Goal: Task Accomplishment & Management: Complete application form

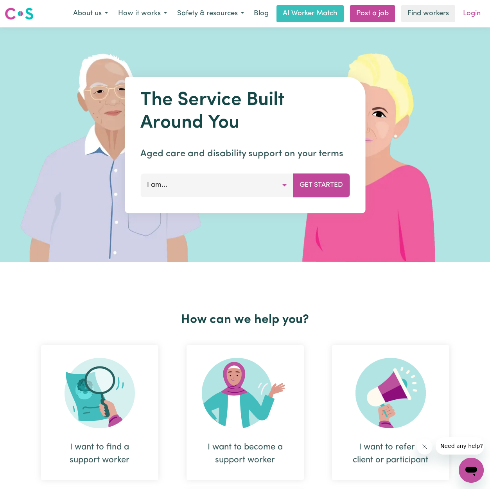
click at [462, 14] on link "Login" at bounding box center [472, 13] width 27 height 17
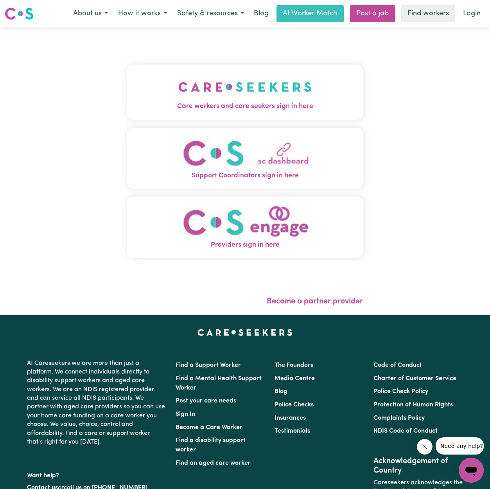
click at [296, 112] on span "Care workers and care seekers sign in here" at bounding box center [245, 106] width 236 height 10
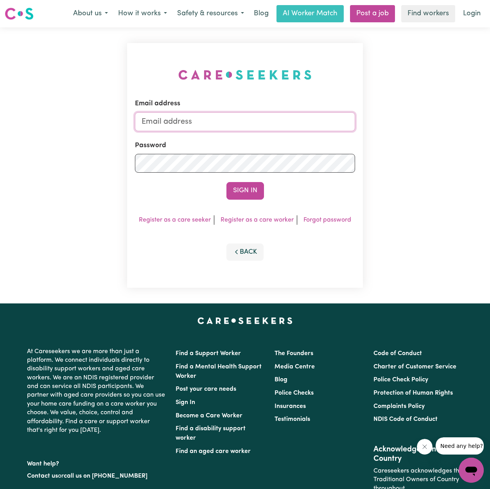
type input "[EMAIL_ADDRESS][DOMAIN_NAME]"
click at [240, 193] on button "Sign In" at bounding box center [246, 190] width 38 height 17
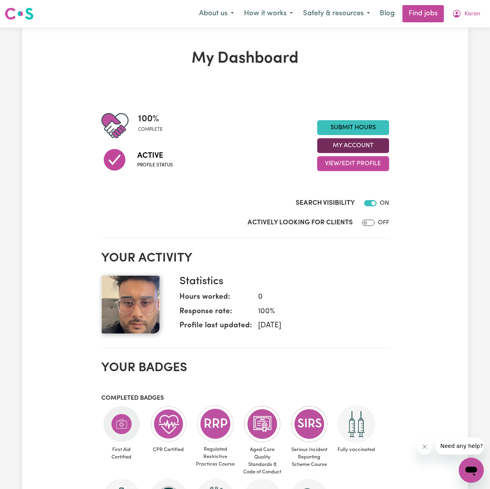
click at [340, 145] on button "My Account" at bounding box center [353, 145] width 72 height 15
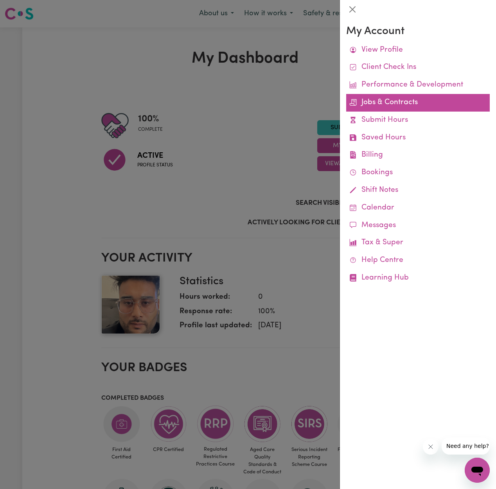
click at [406, 98] on link "Jobs & Contracts" at bounding box center [418, 103] width 144 height 18
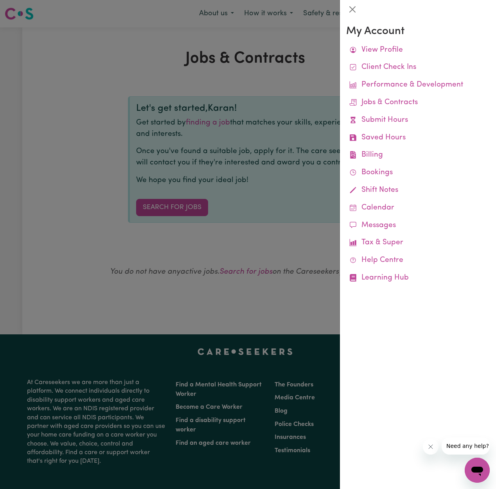
click at [186, 210] on div at bounding box center [248, 244] width 496 height 489
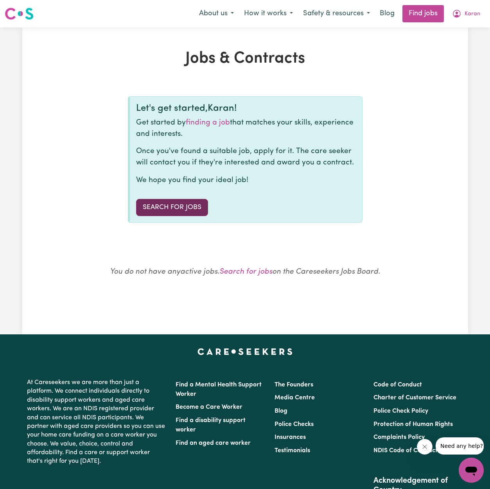
click at [186, 207] on link "Search for Jobs" at bounding box center [172, 207] width 72 height 17
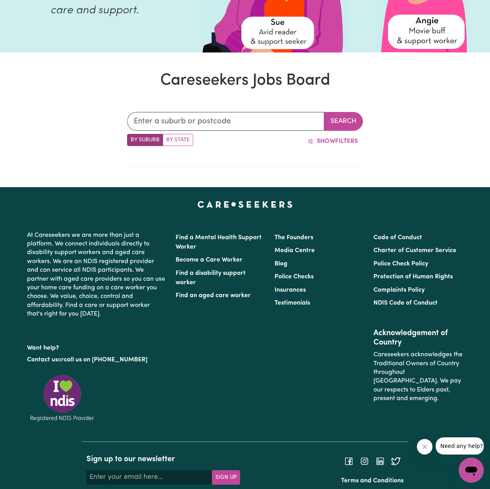
scroll to position [169, 0]
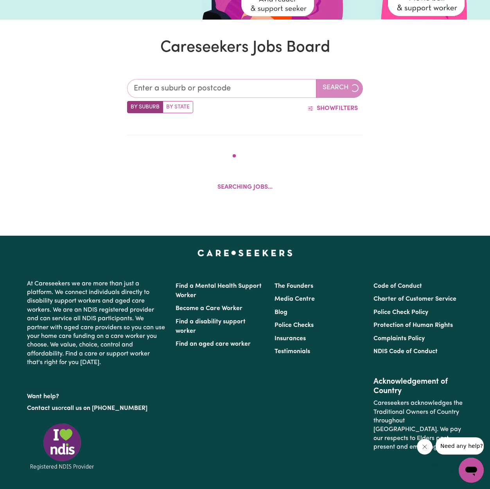
click at [214, 92] on input "text" at bounding box center [221, 88] width 189 height 19
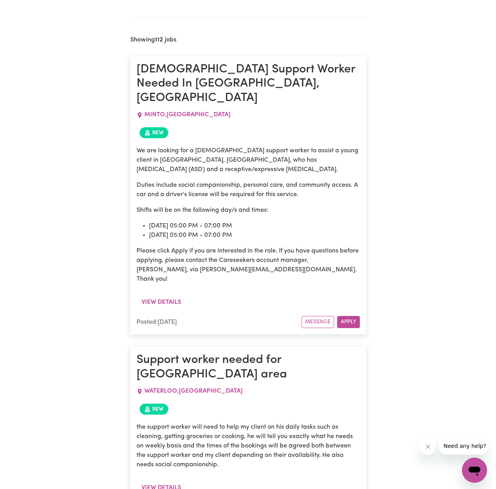
scroll to position [407, 0]
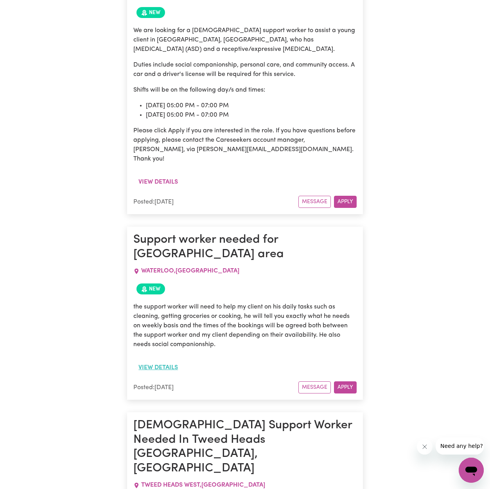
click at [177, 360] on button "View details" at bounding box center [158, 367] width 50 height 15
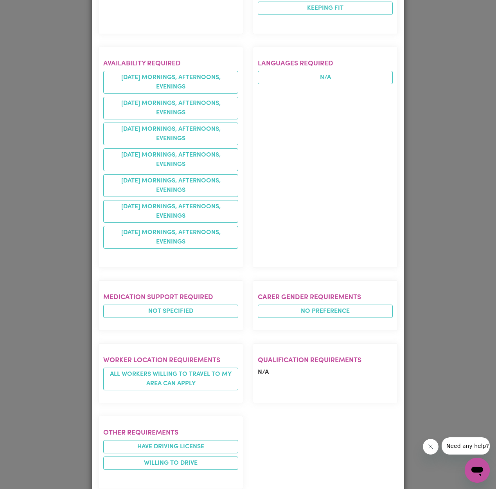
scroll to position [113, 0]
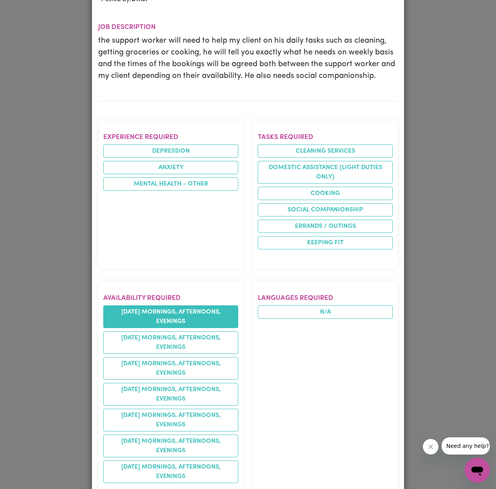
click at [173, 308] on li "[DATE] mornings, afternoons, evenings" at bounding box center [170, 316] width 135 height 23
click at [175, 305] on li "[DATE] mornings, afternoons, evenings" at bounding box center [170, 316] width 135 height 23
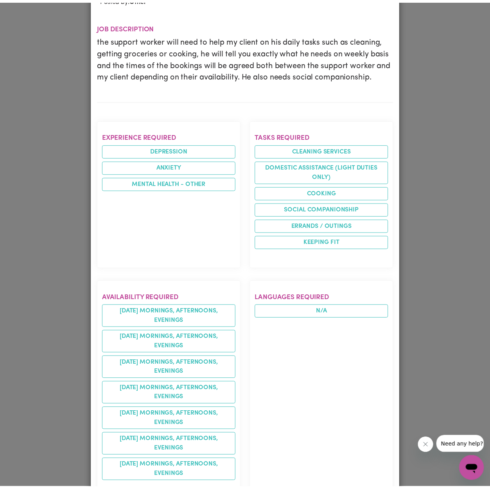
scroll to position [0, 0]
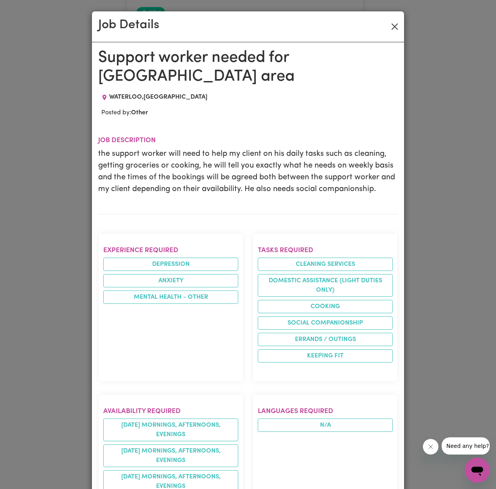
click at [395, 27] on button "Close" at bounding box center [395, 26] width 13 height 13
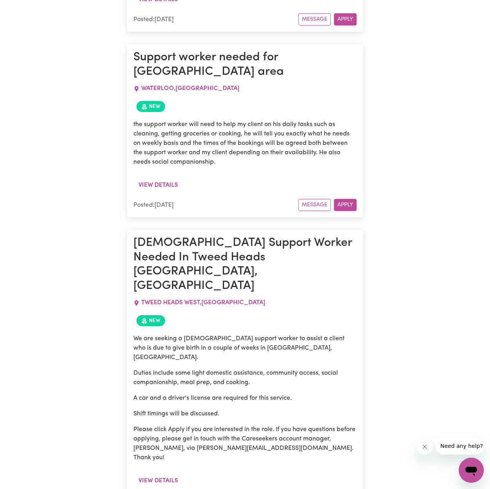
scroll to position [588, 0]
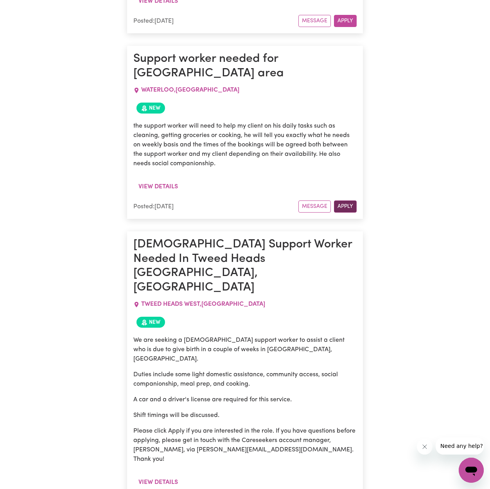
click at [342, 200] on button "Apply" at bounding box center [345, 206] width 23 height 12
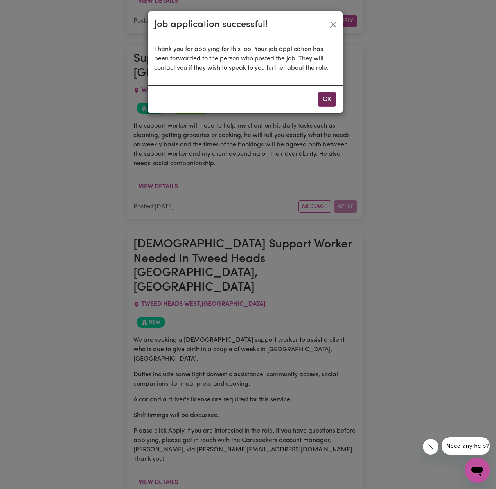
click at [323, 105] on button "OK" at bounding box center [327, 99] width 19 height 15
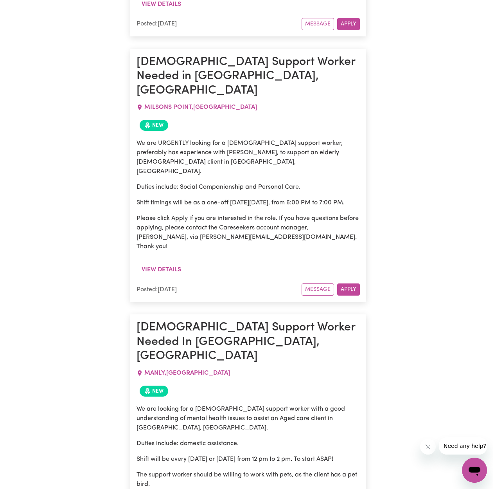
scroll to position [1872, 0]
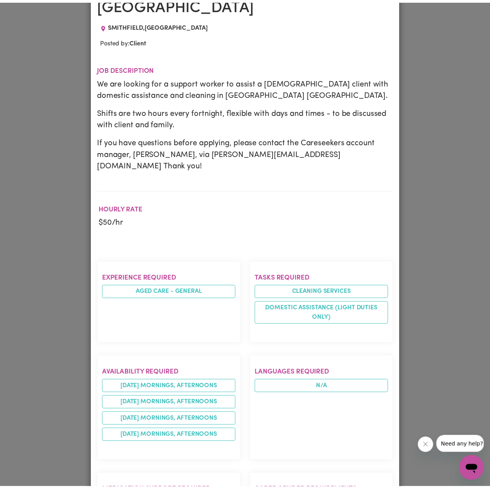
scroll to position [0, 0]
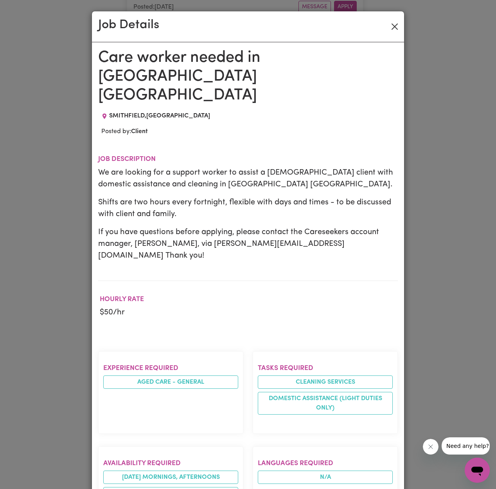
click at [393, 25] on button "Close" at bounding box center [395, 26] width 13 height 13
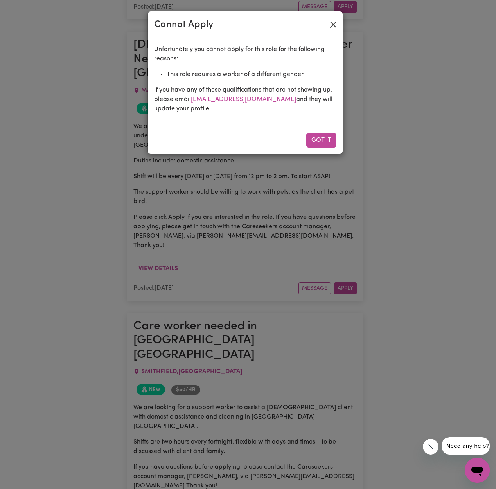
click at [332, 23] on button "Close" at bounding box center [333, 24] width 13 height 13
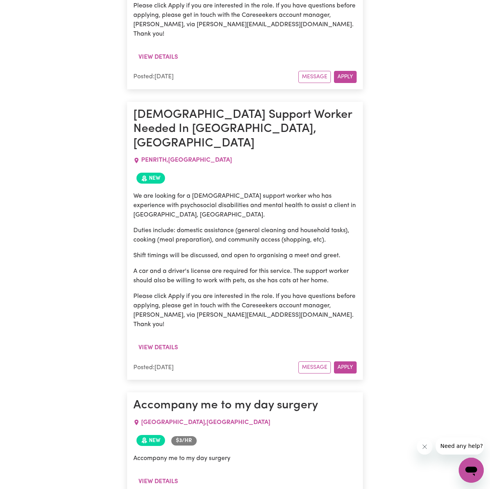
scroll to position [2897, 0]
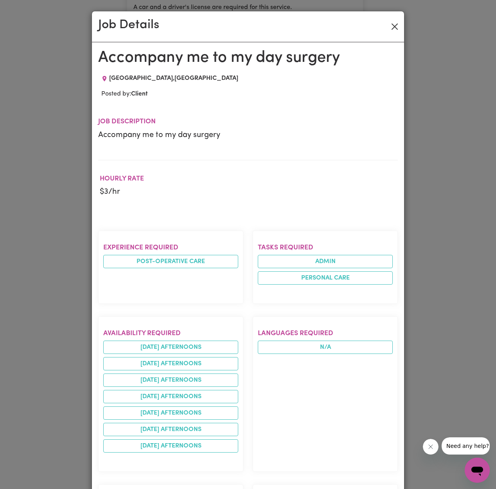
click at [395, 24] on button "Close" at bounding box center [395, 26] width 13 height 13
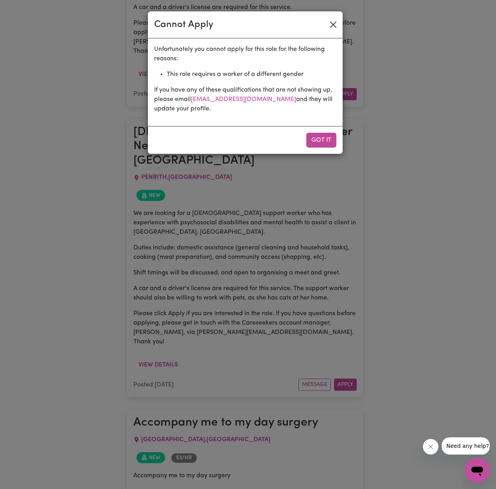
click at [334, 22] on button "Close" at bounding box center [333, 24] width 13 height 13
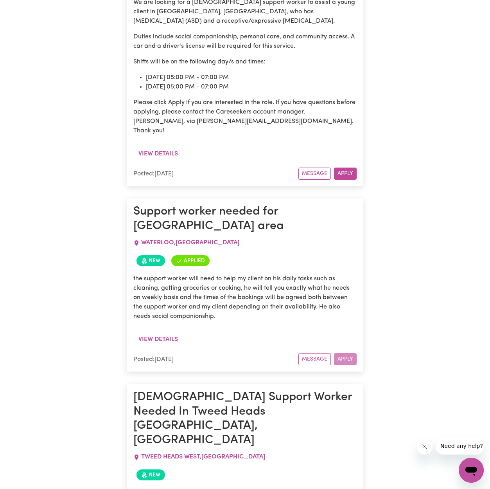
scroll to position [0, 0]
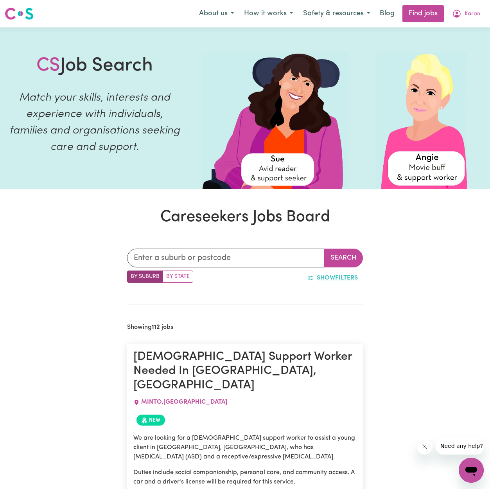
click at [312, 277] on icon "button" at bounding box center [311, 278] width 6 height 6
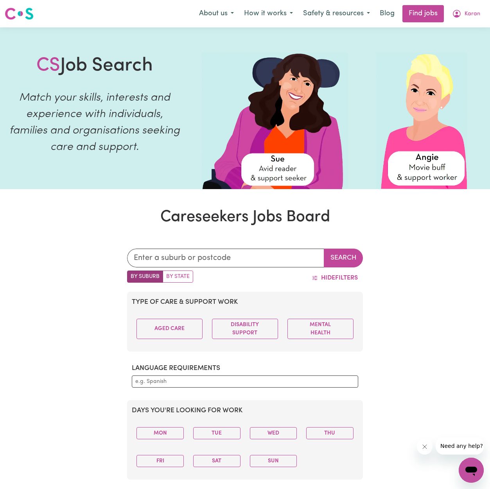
scroll to position [94, 0]
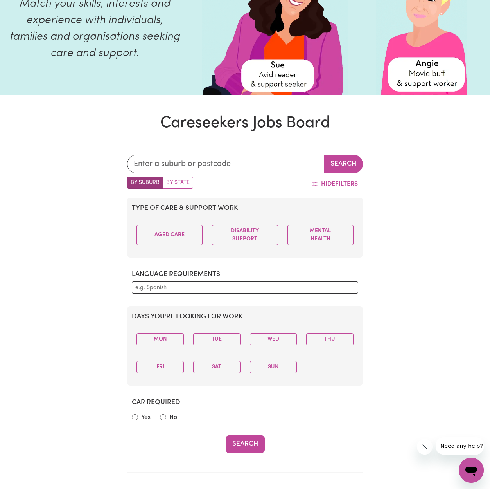
click at [141, 416] on label "Yes" at bounding box center [145, 417] width 9 height 9
click at [138, 416] on input "Yes" at bounding box center [135, 417] width 6 height 6
radio input "true"
click at [255, 234] on button "Disability Support" at bounding box center [245, 235] width 66 height 20
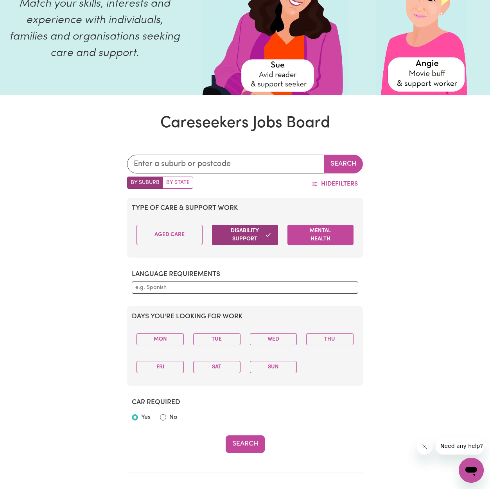
click at [312, 230] on button "Mental Health" at bounding box center [321, 235] width 66 height 20
click at [249, 447] on button "Search" at bounding box center [245, 443] width 39 height 17
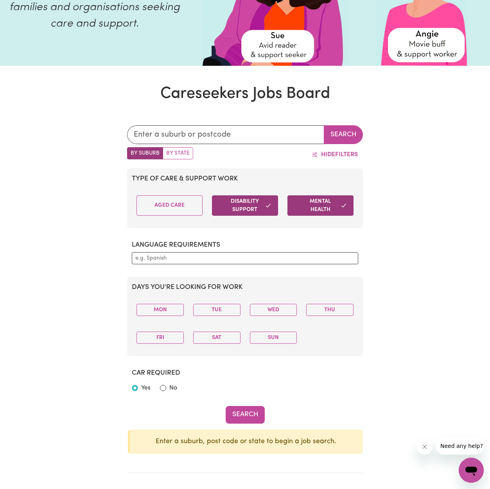
scroll to position [0, 0]
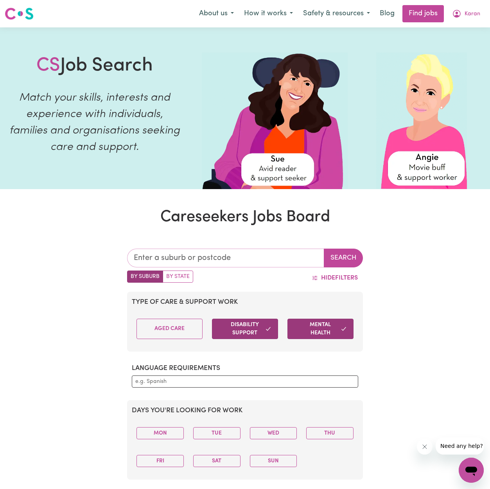
click at [204, 254] on input "text" at bounding box center [225, 258] width 197 height 19
type input "2220"
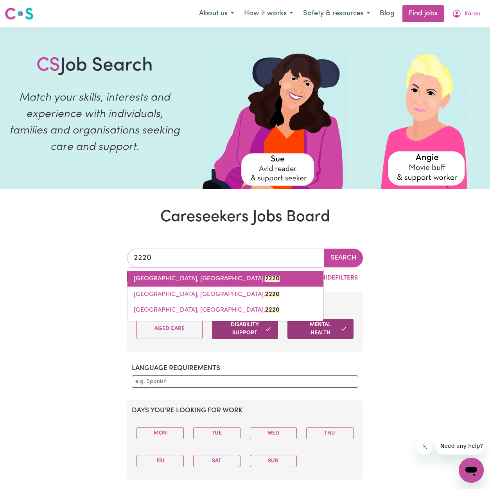
click at [222, 277] on span "[GEOGRAPHIC_DATA], [GEOGRAPHIC_DATA], 2220" at bounding box center [207, 279] width 146 height 6
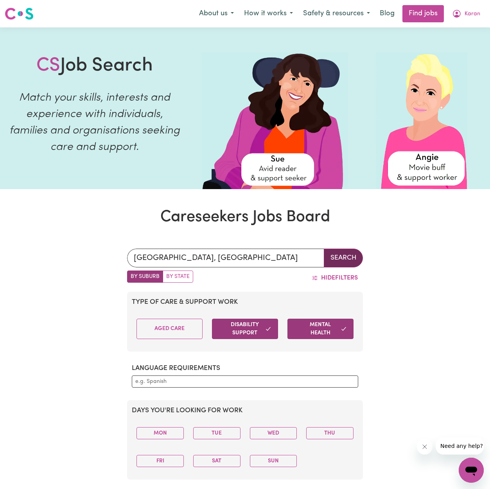
click at [355, 259] on button "Search" at bounding box center [343, 258] width 39 height 19
type input "[GEOGRAPHIC_DATA], [GEOGRAPHIC_DATA], 2220"
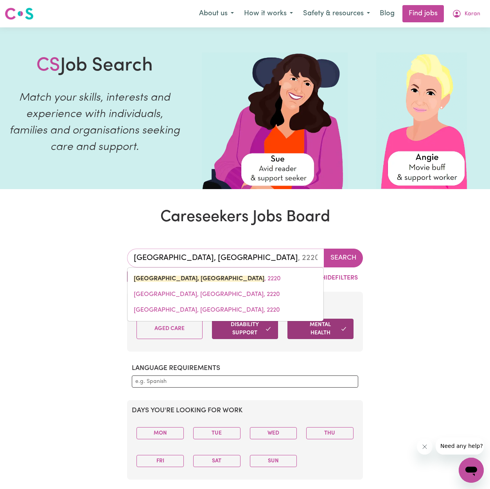
drag, startPoint x: 259, startPoint y: 257, endPoint x: 101, endPoint y: 254, distance: 158.9
click at [101, 254] on div "[GEOGRAPHIC_DATA], [GEOGRAPHIC_DATA] [GEOGRAPHIC_DATA], [GEOGRAPHIC_DATA], [GEO…" at bounding box center [245, 425] width 490 height 390
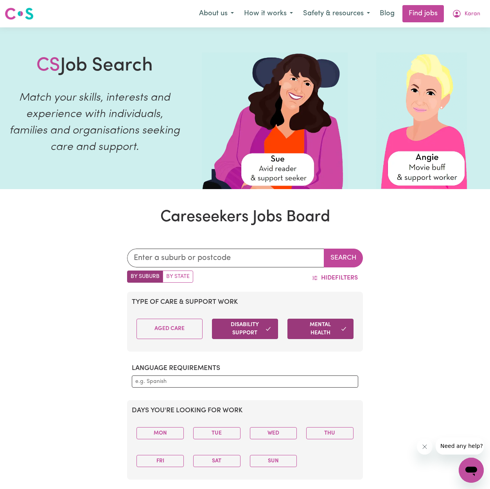
click at [171, 271] on label "By State" at bounding box center [178, 276] width 31 height 12
click at [132, 271] on input "By State" at bounding box center [129, 272] width 5 height 5
radio input "true"
click at [182, 256] on input "text" at bounding box center [225, 258] width 197 height 19
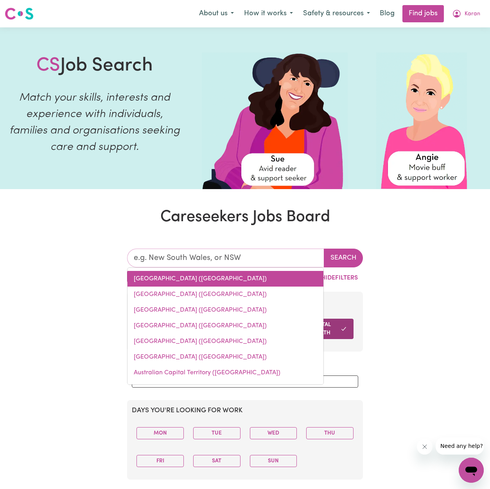
click at [167, 282] on link "[GEOGRAPHIC_DATA] ([GEOGRAPHIC_DATA])" at bounding box center [226, 279] width 196 height 16
type input "[GEOGRAPHIC_DATA] ([GEOGRAPHIC_DATA])"
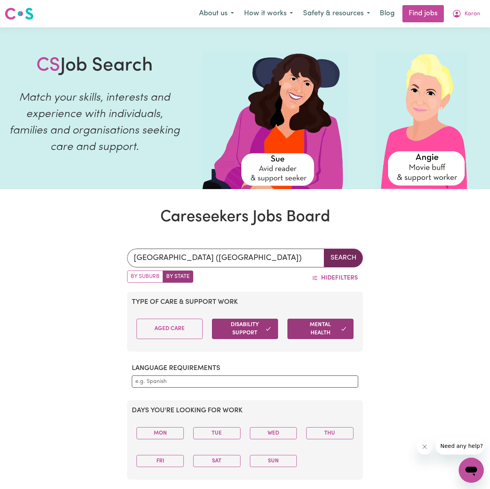
click at [331, 250] on button "Search" at bounding box center [343, 258] width 39 height 19
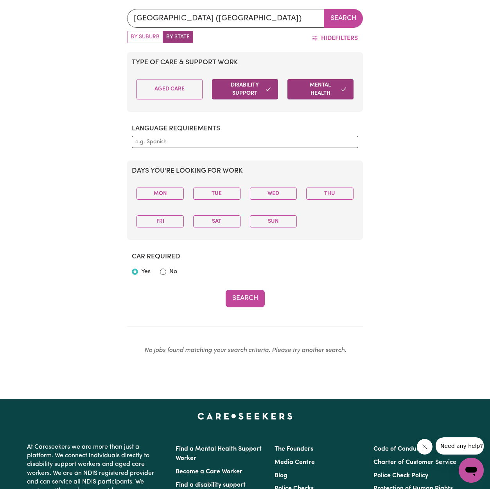
scroll to position [241, 0]
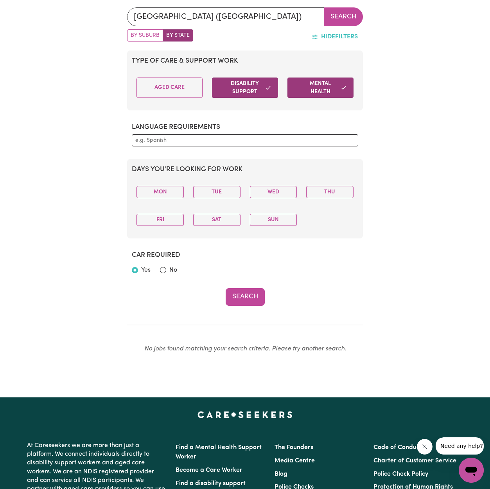
click at [334, 34] on span "Hide" at bounding box center [328, 37] width 14 height 6
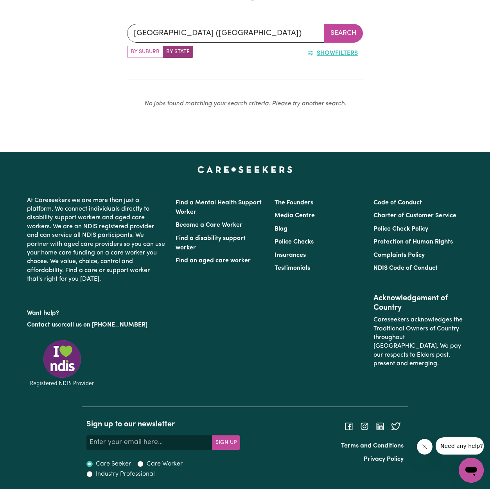
scroll to position [223, 0]
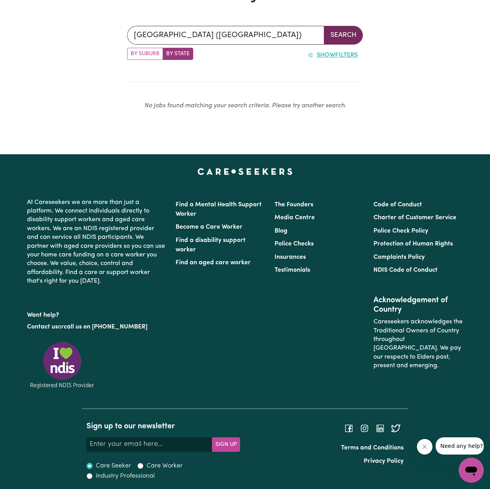
click at [336, 26] on button "Search" at bounding box center [343, 35] width 39 height 19
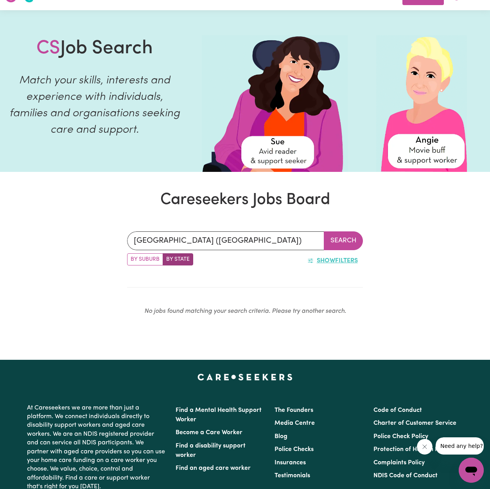
scroll to position [0, 0]
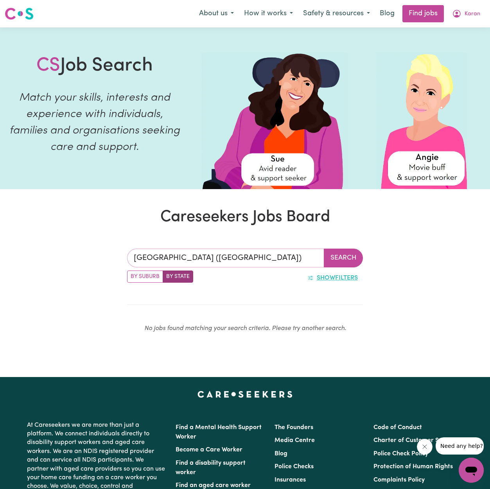
click at [247, 255] on input "[GEOGRAPHIC_DATA] ([GEOGRAPHIC_DATA])" at bounding box center [225, 258] width 197 height 19
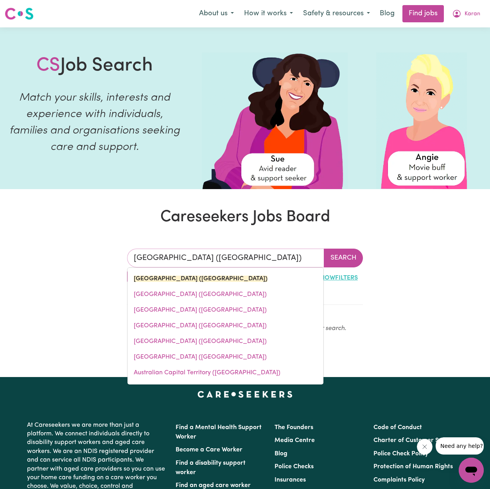
drag, startPoint x: 247, startPoint y: 255, endPoint x: 92, endPoint y: 254, distance: 154.6
click at [92, 254] on div "[GEOGRAPHIC_DATA] ([GEOGRAPHIC_DATA]) [GEOGRAPHIC_DATA] ([GEOGRAPHIC_DATA]) [GE…" at bounding box center [245, 294] width 490 height 128
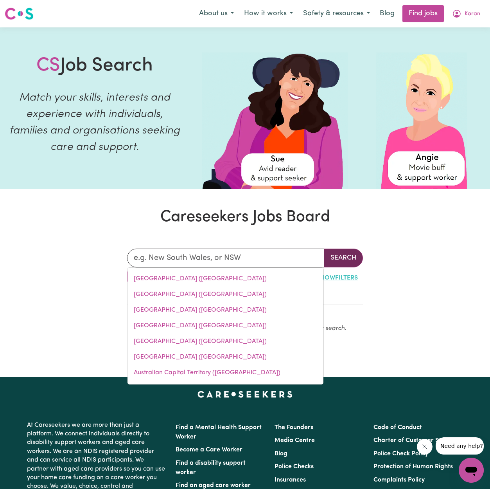
click at [335, 255] on button "Search" at bounding box center [343, 258] width 39 height 19
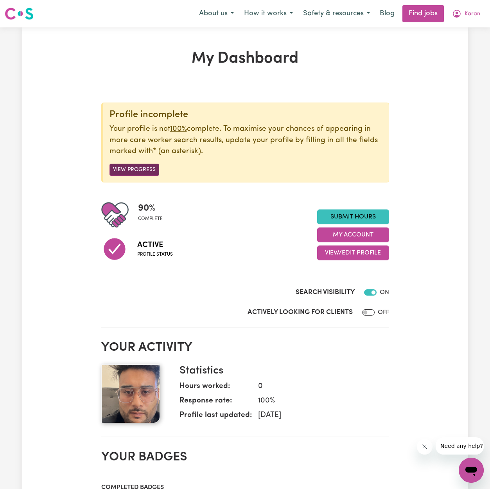
click at [147, 229] on div "Active Profile status" at bounding box center [209, 249] width 216 height 40
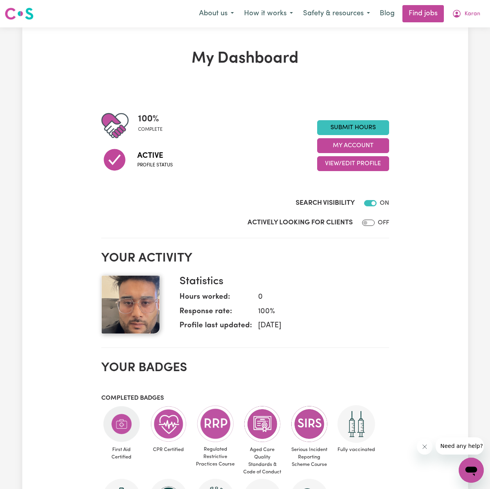
click at [137, 120] on div at bounding box center [119, 125] width 37 height 27
click at [377, 130] on link "Submit Hours" at bounding box center [353, 127] width 72 height 15
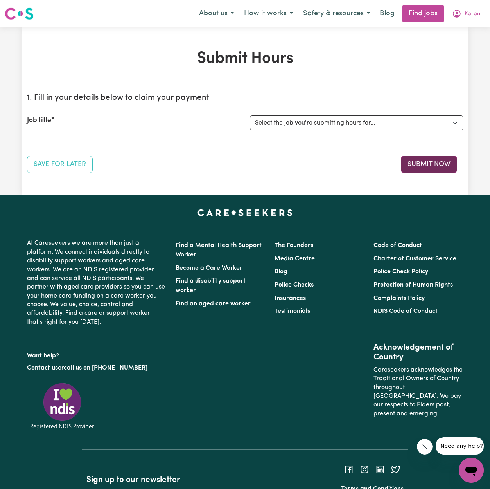
click at [417, 166] on button "Submit Now" at bounding box center [429, 164] width 56 height 17
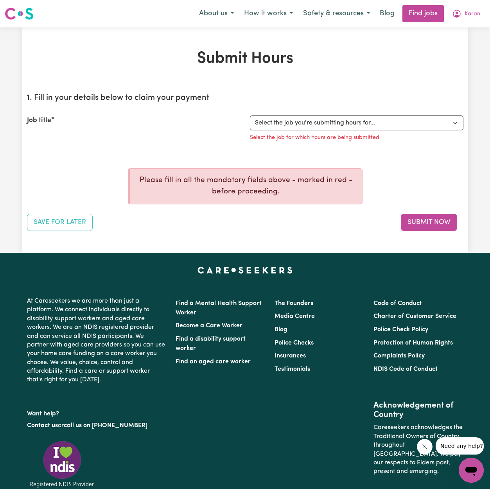
click at [164, 145] on div "Job title" at bounding box center [133, 130] width 223 height 31
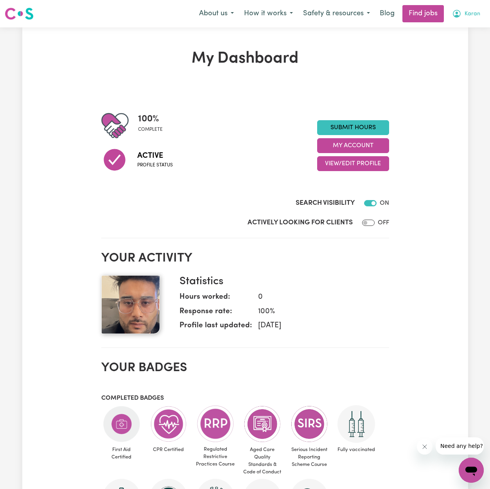
click at [459, 15] on icon "My Account" at bounding box center [456, 13] width 9 height 9
click at [422, 13] on link "Find jobs" at bounding box center [423, 13] width 41 height 17
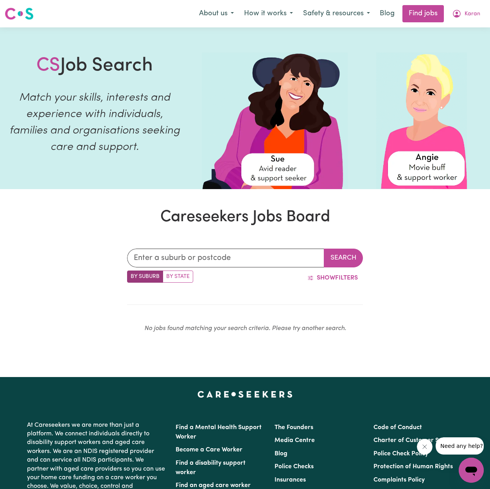
scroll to position [223, 0]
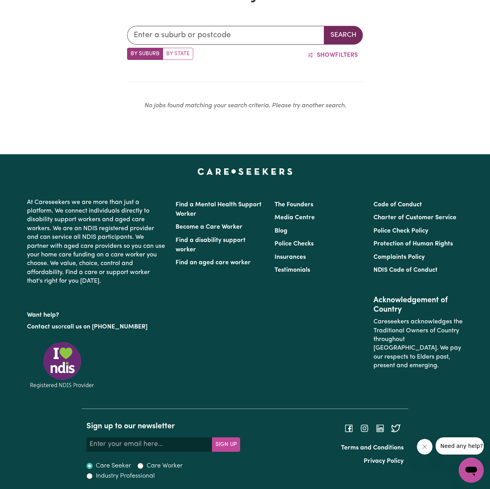
click at [353, 34] on button "Search" at bounding box center [343, 35] width 39 height 19
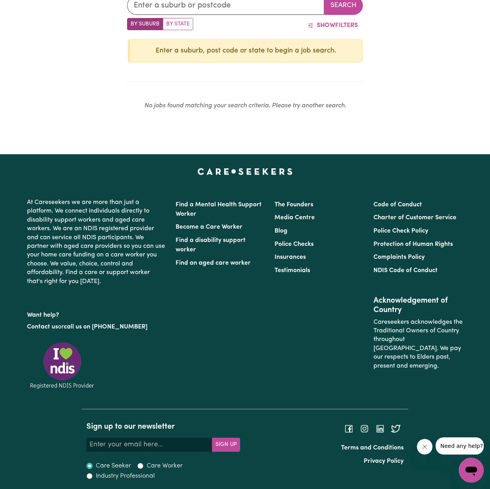
scroll to position [0, 0]
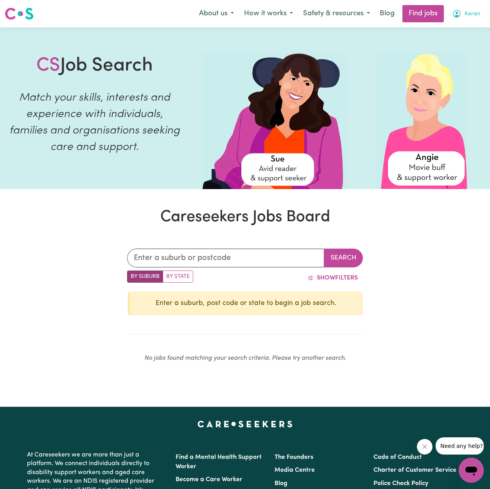
click at [474, 13] on span "Karan" at bounding box center [473, 14] width 16 height 9
click at [439, 31] on link "My Account" at bounding box center [454, 30] width 62 height 15
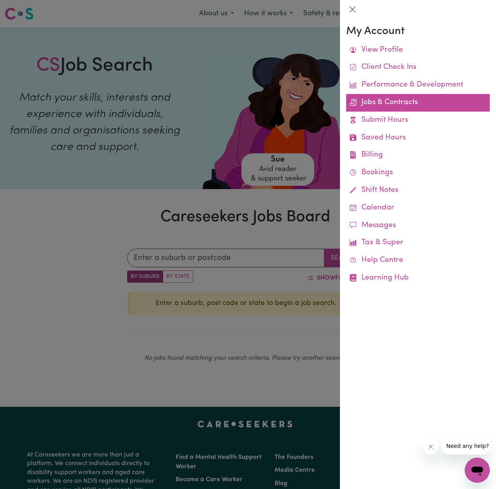
click at [378, 105] on link "Jobs & Contracts" at bounding box center [418, 103] width 144 height 18
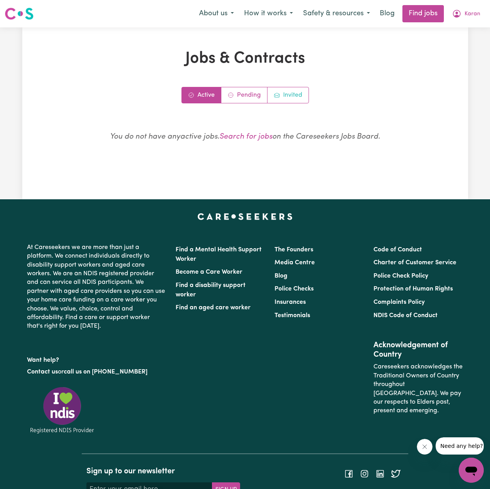
click at [288, 90] on link "Invited" at bounding box center [288, 95] width 41 height 16
click at [245, 94] on link "Pending" at bounding box center [245, 95] width 46 height 16
click at [211, 96] on link "Active" at bounding box center [202, 95] width 40 height 16
click at [245, 133] on link "Search for jobs" at bounding box center [246, 136] width 53 height 7
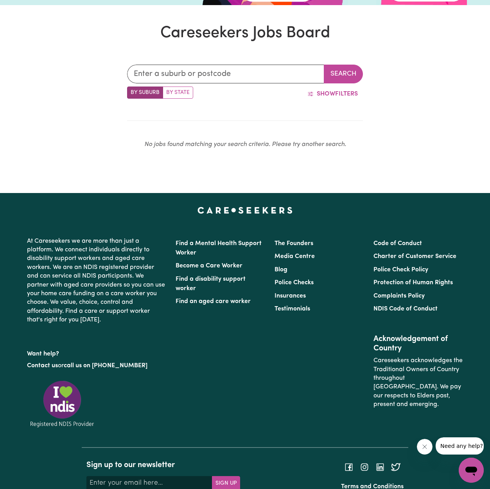
scroll to position [223, 0]
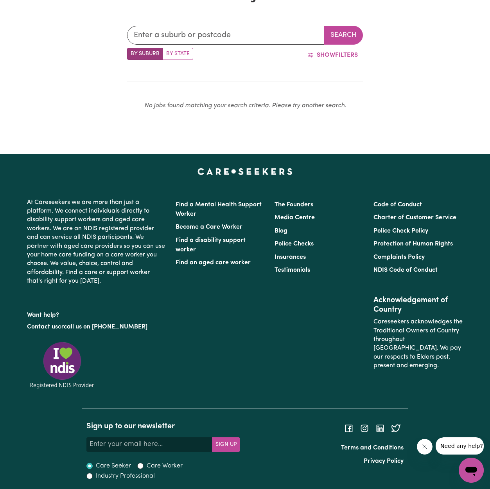
click at [158, 54] on label "By Suburb" at bounding box center [145, 54] width 36 height 12
click at [132, 53] on input "By Suburb" at bounding box center [129, 50] width 5 height 5
click at [169, 55] on label "By State" at bounding box center [178, 54] width 31 height 12
click at [132, 53] on input "By State" at bounding box center [129, 50] width 5 height 5
radio input "true"
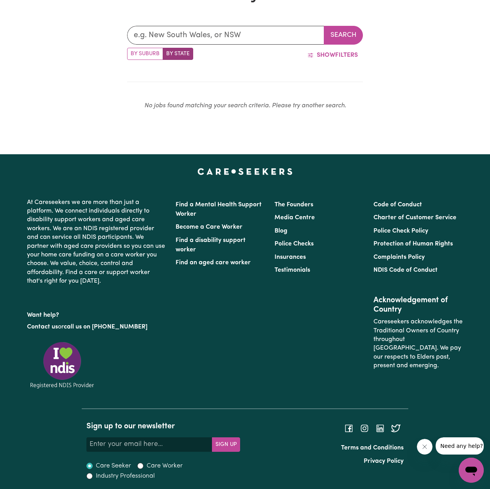
click at [159, 56] on label "By Suburb" at bounding box center [145, 54] width 36 height 12
click at [132, 53] on input "By Suburb" at bounding box center [129, 50] width 5 height 5
radio input "true"
click at [172, 55] on label "By State" at bounding box center [178, 54] width 31 height 12
click at [132, 53] on input "By State" at bounding box center [129, 50] width 5 height 5
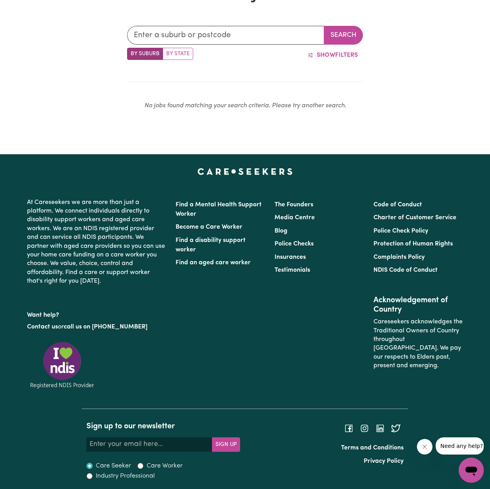
radio input "true"
click at [355, 27] on button "Search" at bounding box center [343, 35] width 39 height 19
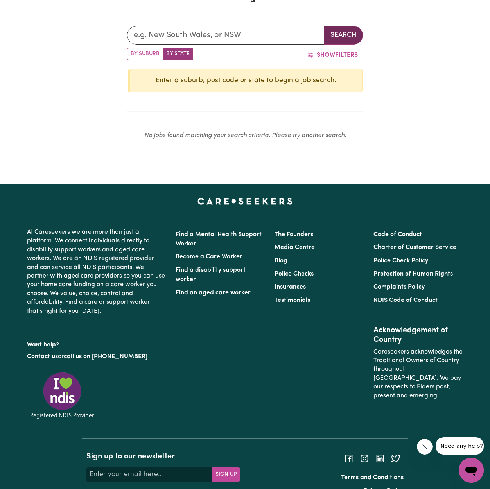
click at [353, 28] on button "Search" at bounding box center [343, 35] width 39 height 19
drag, startPoint x: 353, startPoint y: 29, endPoint x: 349, endPoint y: 30, distance: 4.1
click at [353, 29] on button "Search" at bounding box center [343, 35] width 39 height 19
click at [168, 42] on input "text" at bounding box center [225, 35] width 197 height 19
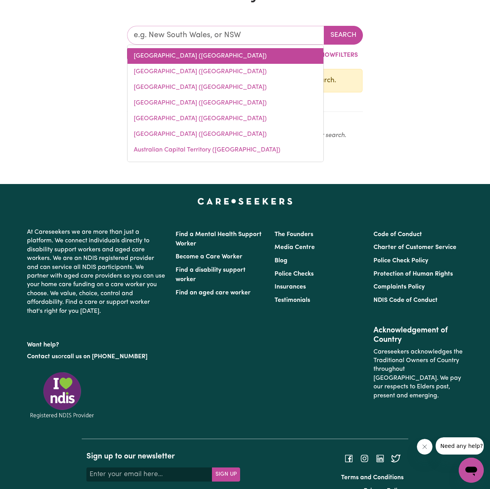
click at [170, 51] on link "[GEOGRAPHIC_DATA] ([GEOGRAPHIC_DATA])" at bounding box center [226, 56] width 196 height 16
type input "[GEOGRAPHIC_DATA] ([GEOGRAPHIC_DATA])"
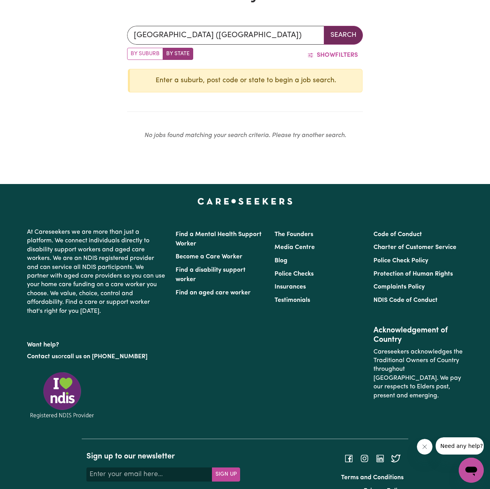
click at [339, 36] on button "Search" at bounding box center [343, 35] width 39 height 19
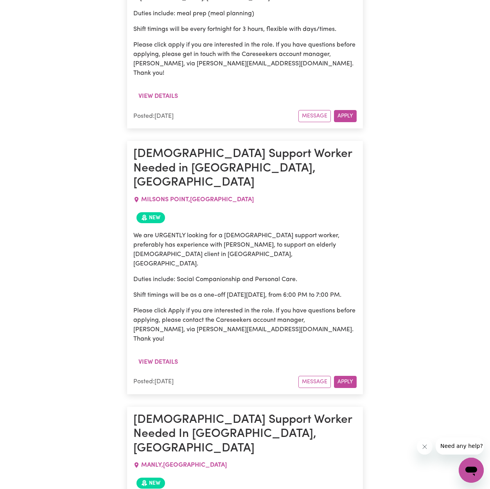
scroll to position [2027, 0]
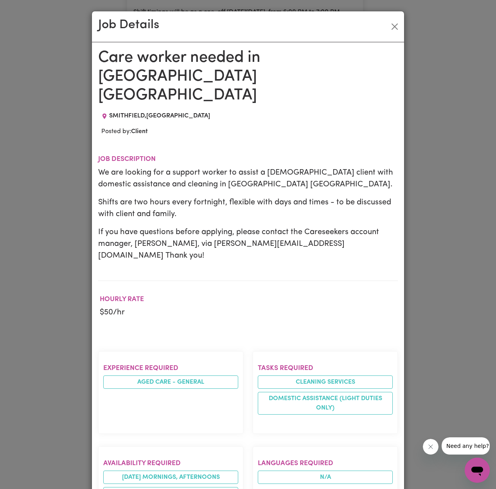
click at [400, 27] on div "Job Details" at bounding box center [248, 26] width 312 height 31
click at [389, 24] on button "Close" at bounding box center [395, 26] width 13 height 13
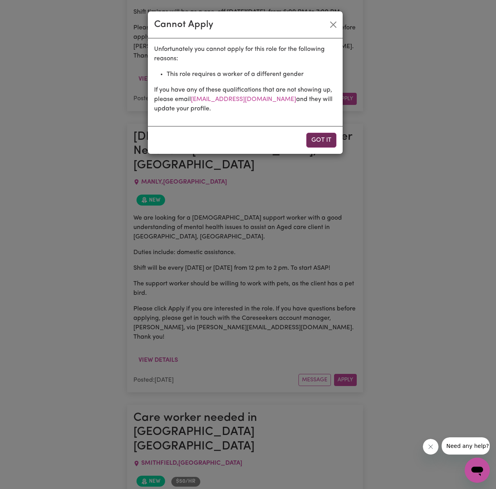
click at [321, 145] on button "Got it" at bounding box center [321, 140] width 30 height 15
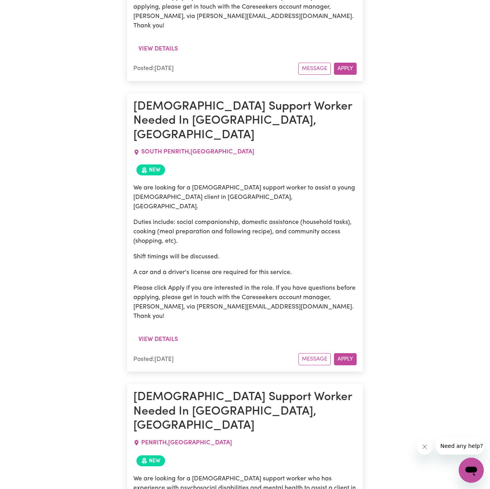
scroll to position [3361, 0]
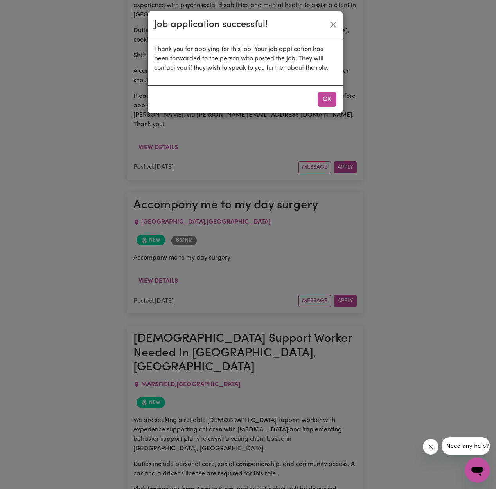
click at [323, 116] on div "Job application successful! Thank you for applying for this job. Your job appli…" at bounding box center [248, 244] width 496 height 489
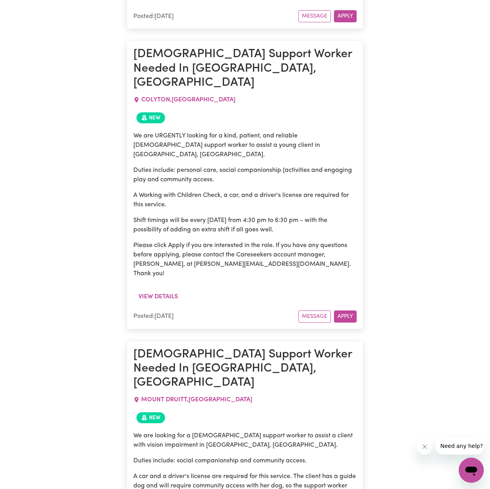
scroll to position [5192, 0]
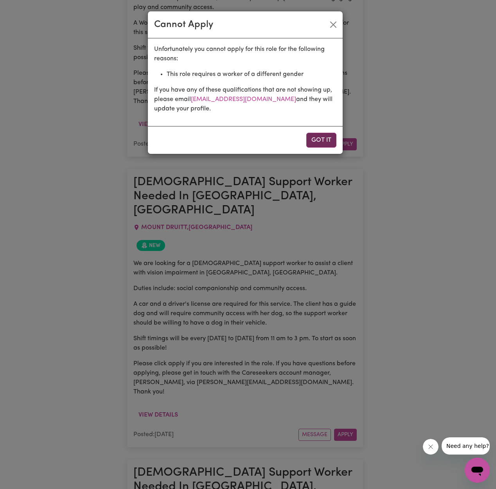
click at [314, 144] on button "Got it" at bounding box center [321, 140] width 30 height 15
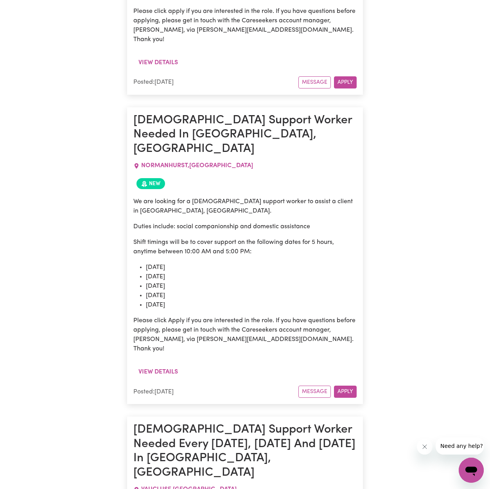
scroll to position [5660, 0]
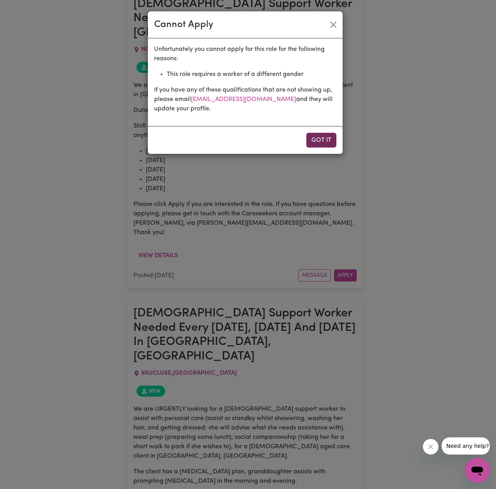
click at [318, 144] on button "Got it" at bounding box center [321, 140] width 30 height 15
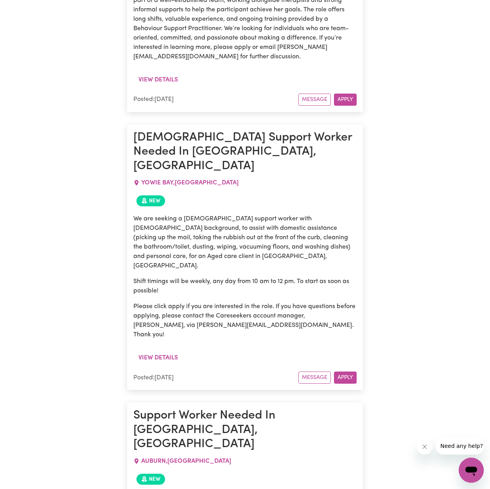
scroll to position [10390, 0]
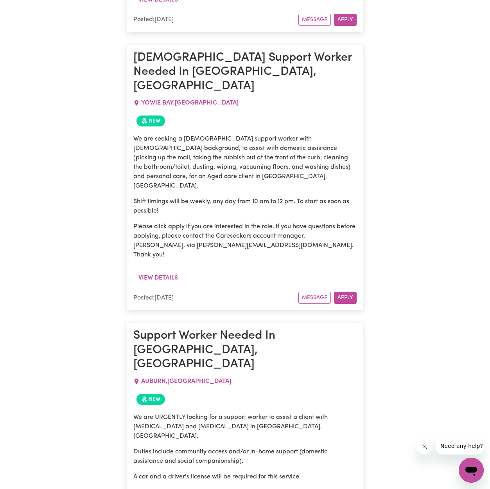
drag, startPoint x: 200, startPoint y: 308, endPoint x: 231, endPoint y: 308, distance: 31.7
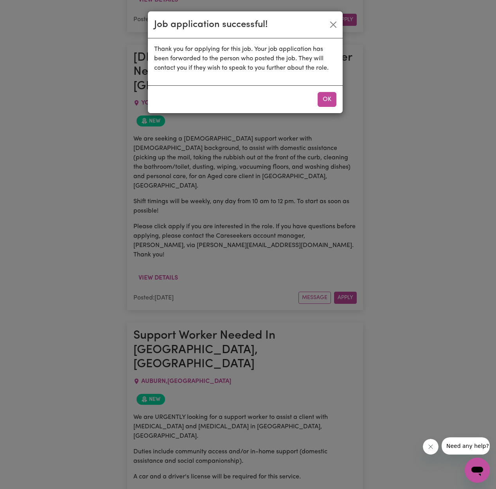
drag, startPoint x: 331, startPoint y: 99, endPoint x: 326, endPoint y: 103, distance: 5.9
click at [331, 99] on button "OK" at bounding box center [327, 99] width 19 height 15
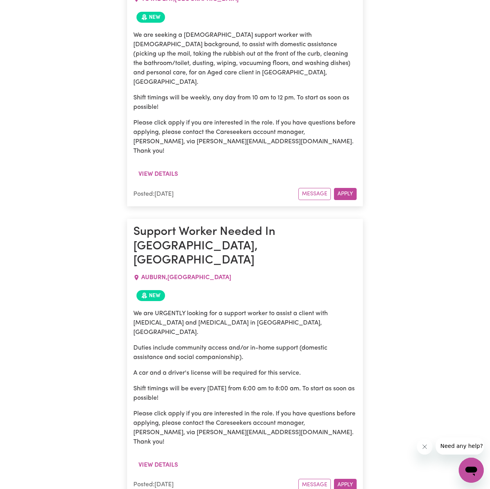
scroll to position [10708, 0]
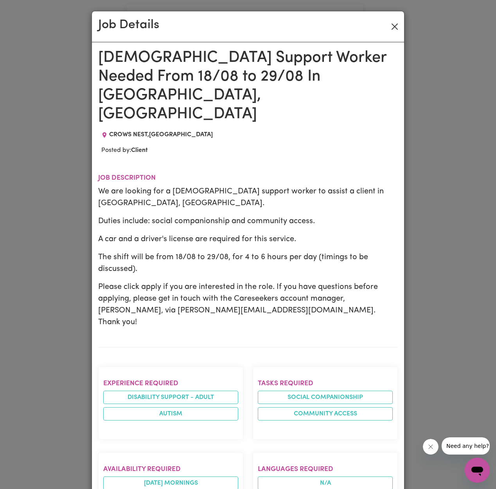
click at [394, 24] on button "Close" at bounding box center [395, 26] width 13 height 13
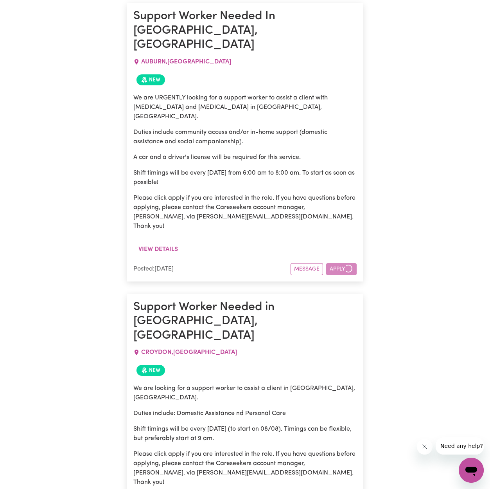
scroll to position [10818, 0]
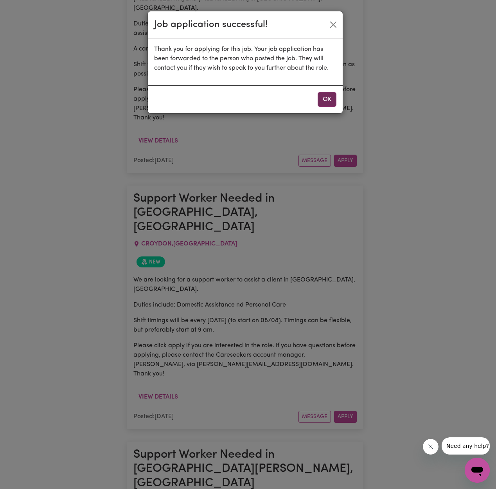
click at [324, 104] on button "OK" at bounding box center [327, 99] width 19 height 15
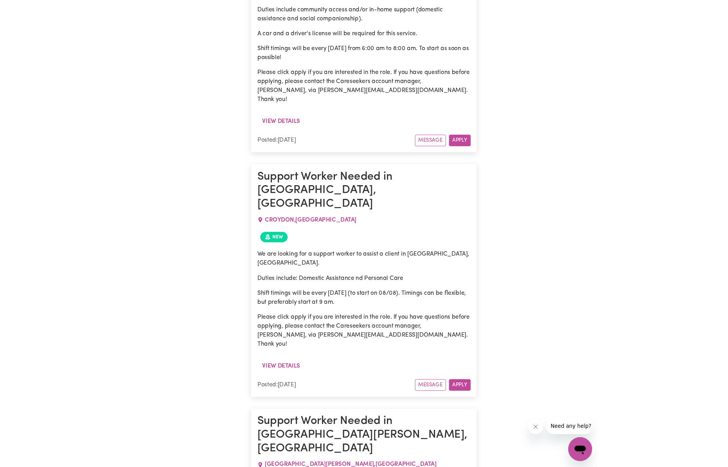
scroll to position [11123, 0]
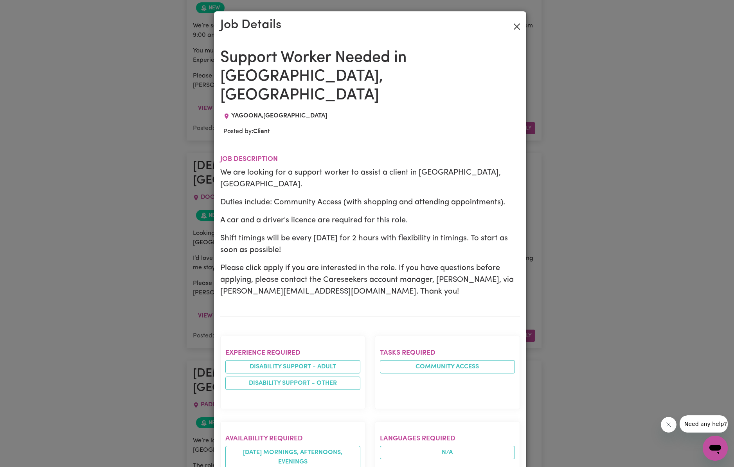
click at [490, 23] on button "Close" at bounding box center [517, 26] width 13 height 13
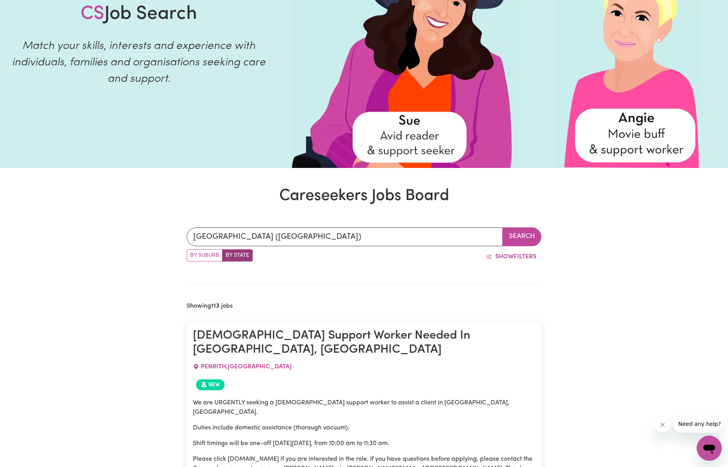
scroll to position [0, 0]
